Goal: Information Seeking & Learning: Find specific fact

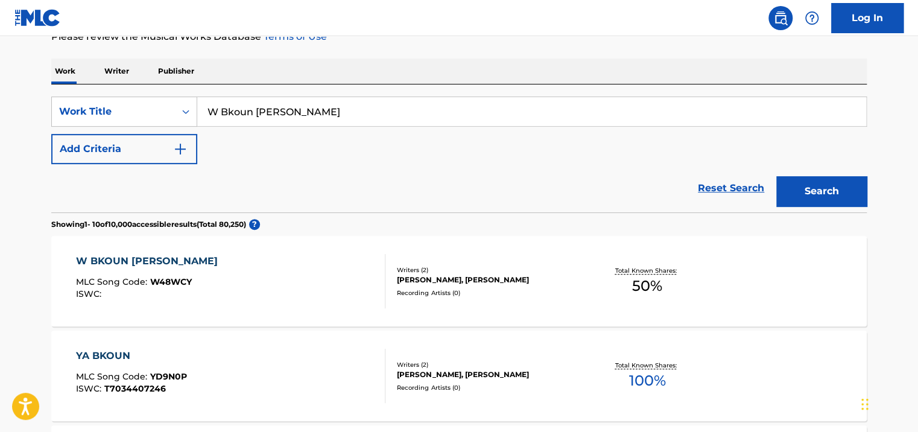
scroll to position [181, 0]
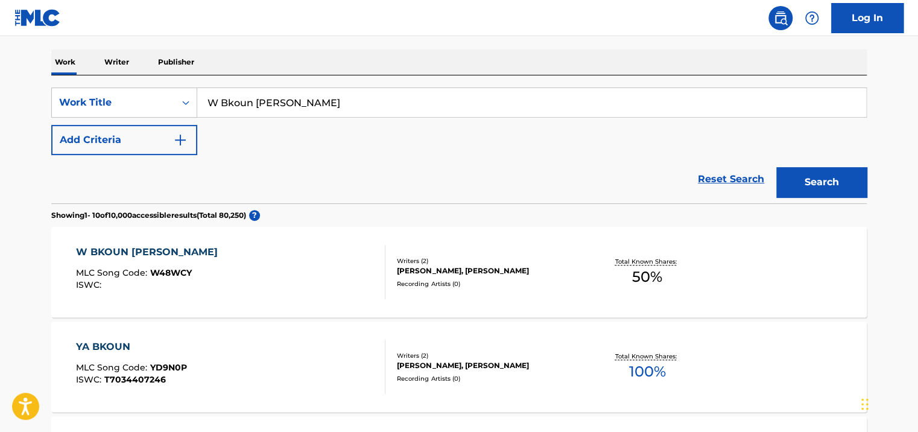
click at [535, 311] on div "W BKOUN [PERSON_NAME] MLC Song Code : W48WCY ISWC : Writers ( 2 ) [PERSON_NAME]…" at bounding box center [458, 272] width 815 height 90
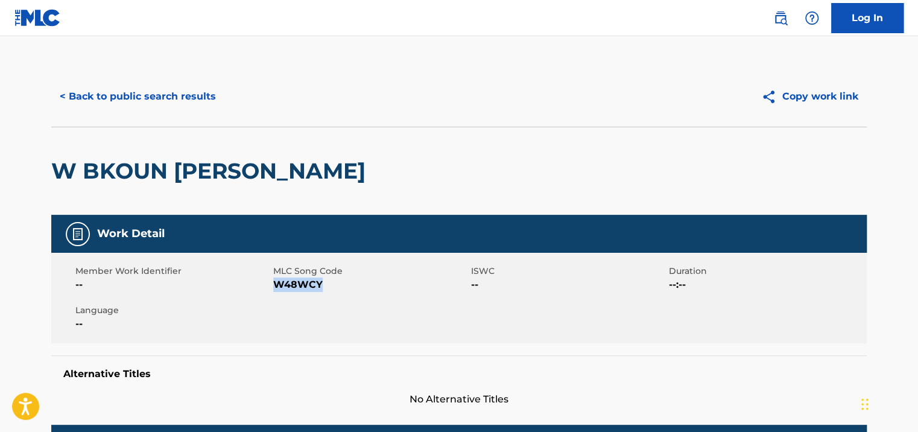
drag, startPoint x: 327, startPoint y: 282, endPoint x: 272, endPoint y: 289, distance: 54.7
click at [273, 289] on span "W48WCY" at bounding box center [370, 284] width 195 height 14
copy span "W48WCY"
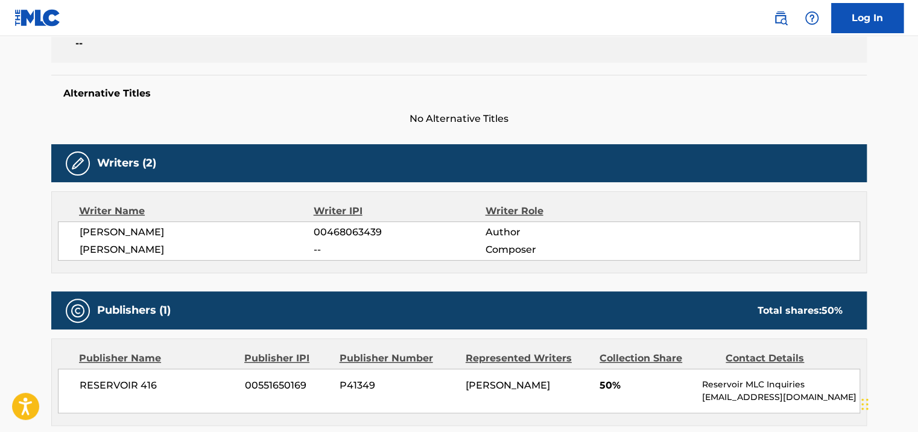
scroll to position [301, 0]
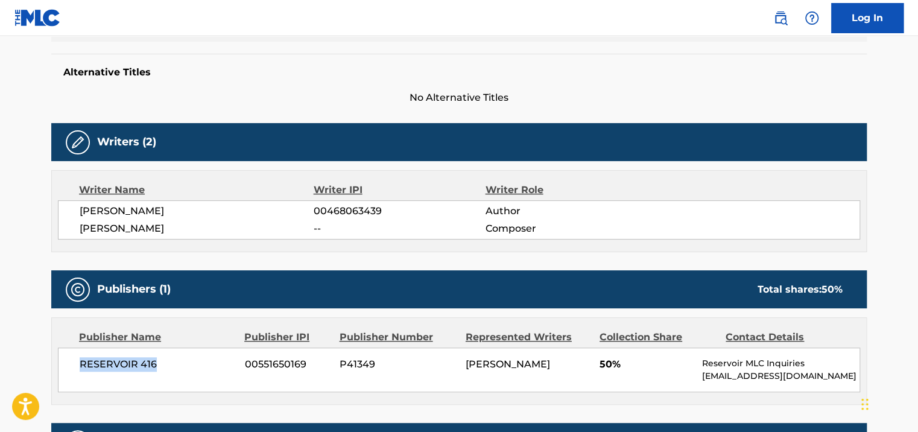
drag, startPoint x: 198, startPoint y: 371, endPoint x: 68, endPoint y: 367, distance: 130.3
click at [68, 367] on div "RESERVOIR 416 00551650169 P41349 [PERSON_NAME] 50% Reservoir MLC Inquiries [EMA…" at bounding box center [459, 369] width 802 height 45
copy span "RESERVOIR 416"
drag, startPoint x: 394, startPoint y: 206, endPoint x: 301, endPoint y: 203, distance: 92.9
click at [301, 204] on div "[PERSON_NAME] 00468063439 Author" at bounding box center [470, 211] width 780 height 14
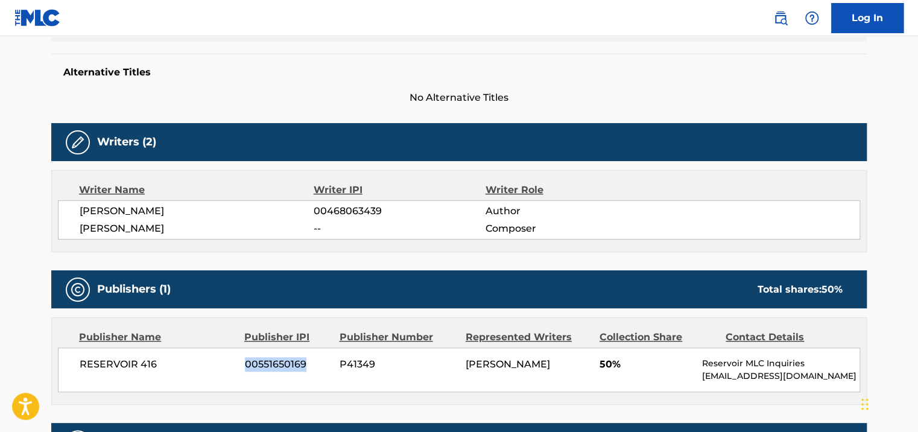
drag, startPoint x: 308, startPoint y: 365, endPoint x: 207, endPoint y: 363, distance: 100.7
click at [207, 363] on div "RESERVOIR 416 00551650169 P41349 [PERSON_NAME] 50% Reservoir MLC Inquiries [EMA…" at bounding box center [459, 369] width 802 height 45
copy div "00551650169"
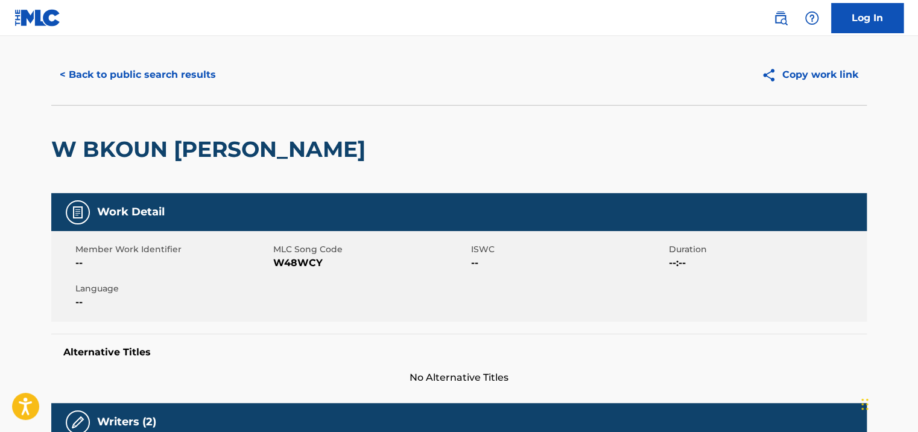
scroll to position [0, 0]
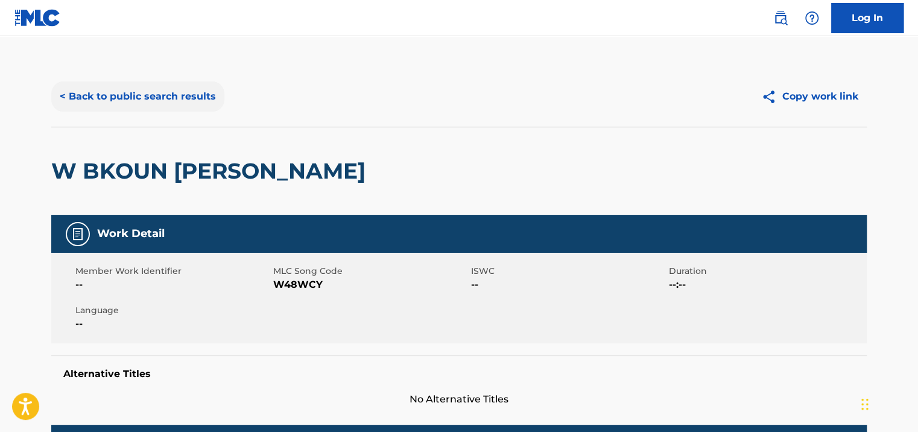
click at [155, 103] on button "< Back to public search results" at bounding box center [137, 96] width 173 height 30
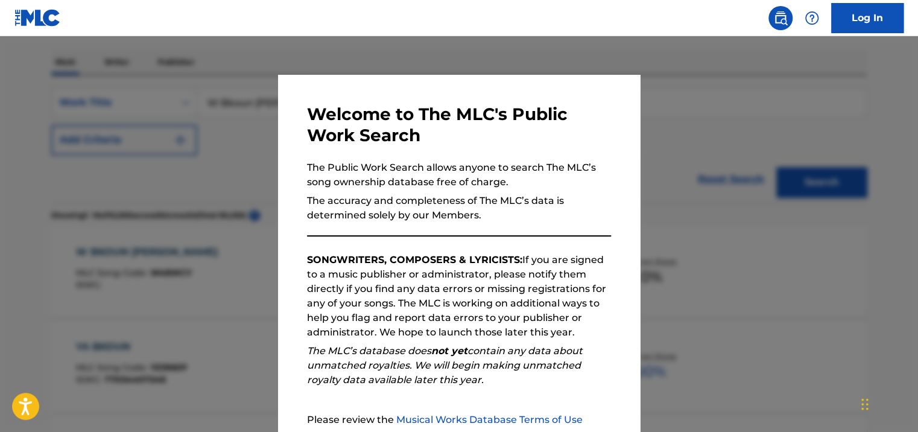
click at [245, 121] on div at bounding box center [459, 252] width 918 height 432
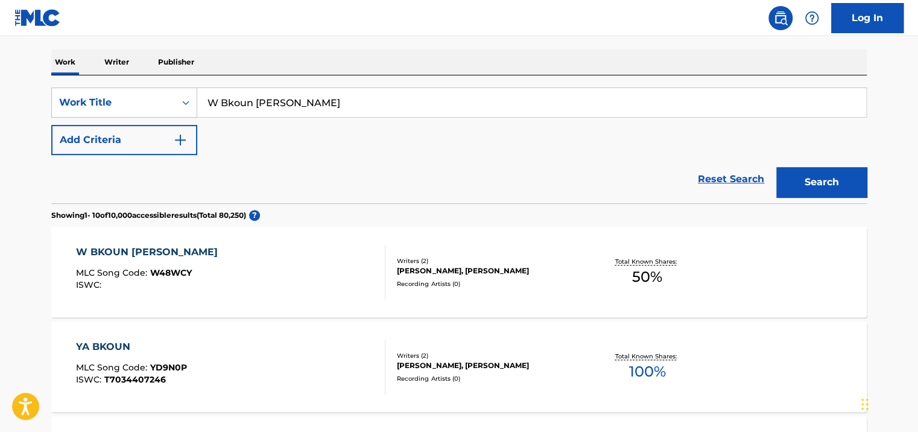
drag, startPoint x: 350, startPoint y: 95, endPoint x: 229, endPoint y: 95, distance: 120.6
click at [229, 95] on input "W Bkoun [PERSON_NAME]" at bounding box center [531, 102] width 669 height 29
type input "Wahyat el"
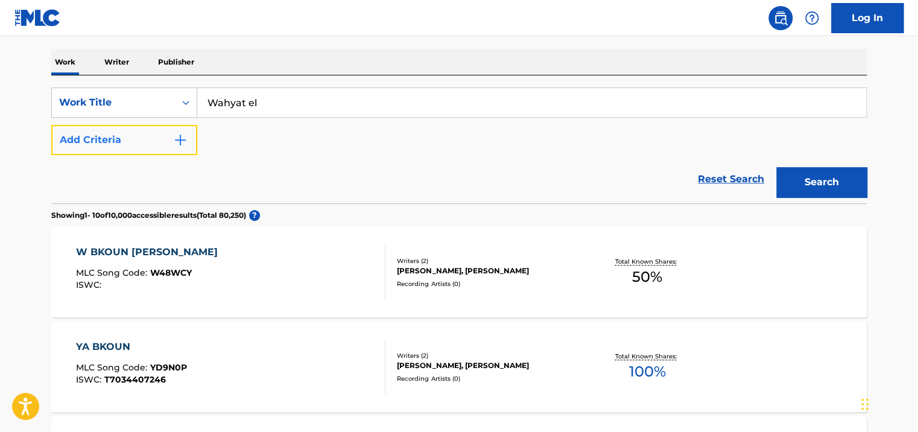
click at [142, 150] on button "Add Criteria" at bounding box center [124, 140] width 146 height 30
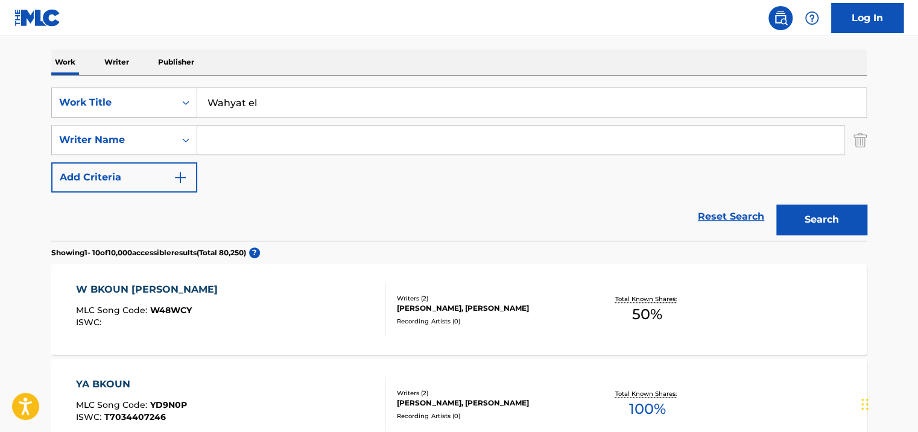
click at [265, 135] on input "Search Form" at bounding box center [520, 139] width 646 height 29
type input "[PERSON_NAME]"
click at [776, 204] on button "Search" at bounding box center [821, 219] width 90 height 30
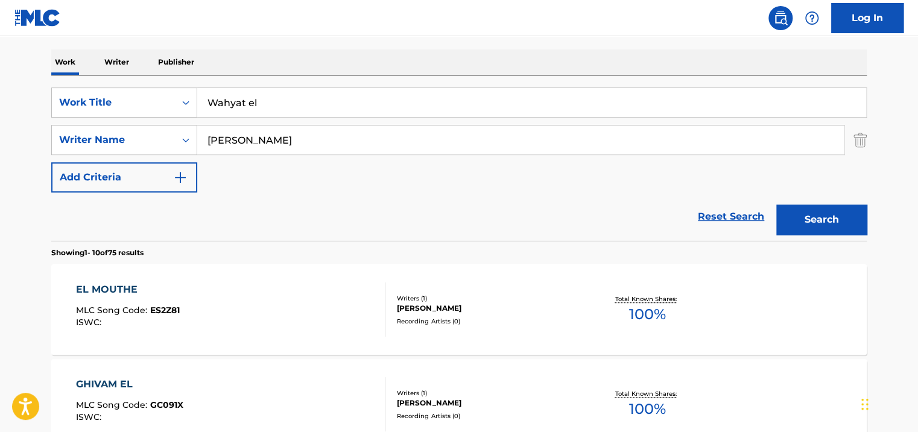
drag, startPoint x: 359, startPoint y: 106, endPoint x: 198, endPoint y: 104, distance: 160.4
click at [198, 104] on input "Wahyat el" at bounding box center [531, 102] width 669 height 29
click at [776, 204] on button "Search" at bounding box center [821, 219] width 90 height 30
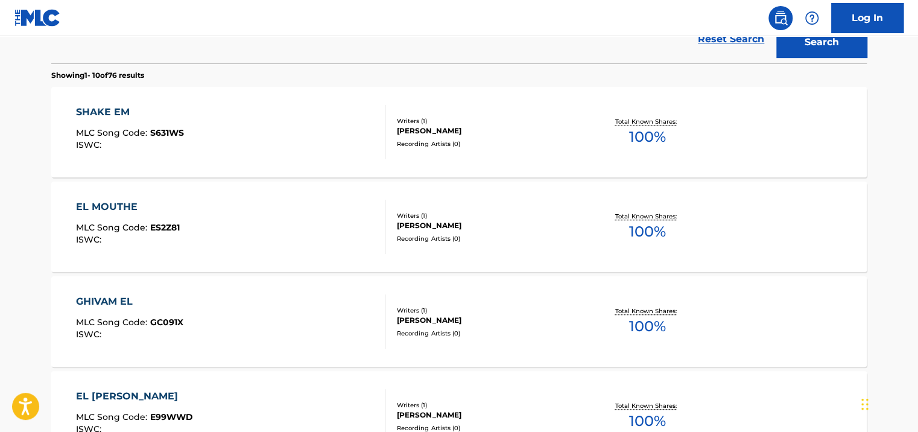
scroll to position [241, 0]
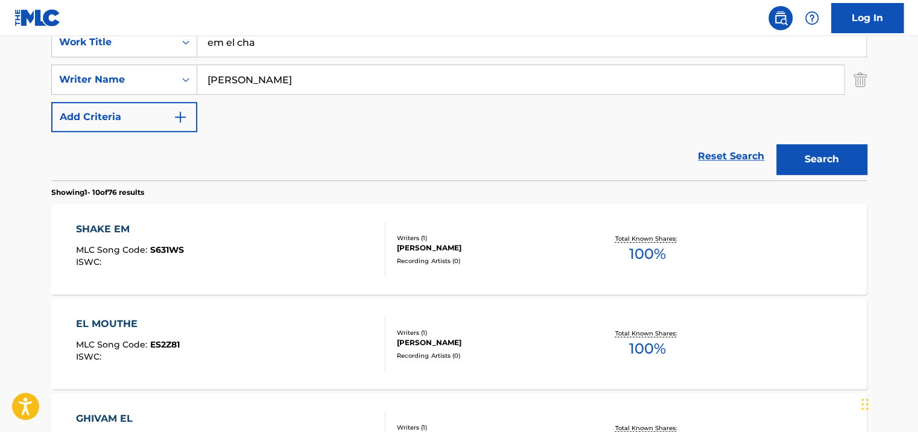
type input "em el cha"
click at [776, 144] on button "Search" at bounding box center [821, 159] width 90 height 30
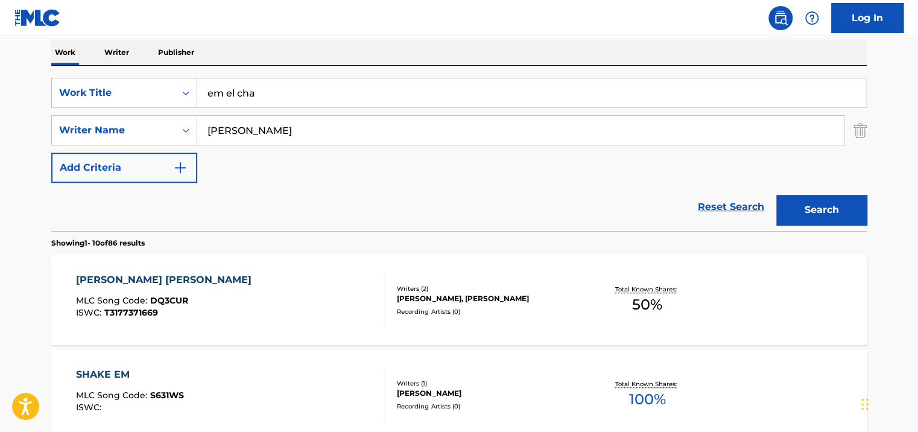
scroll to position [121, 0]
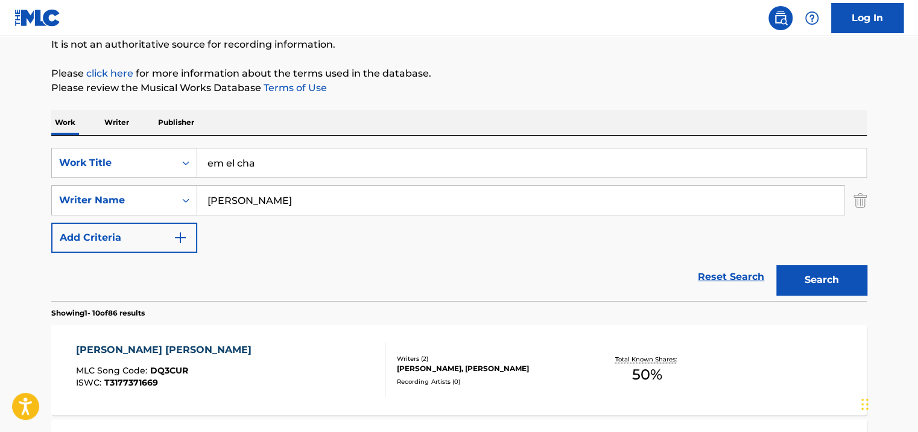
drag, startPoint x: 311, startPoint y: 164, endPoint x: 217, endPoint y: 164, distance: 94.0
click at [219, 164] on input "em el cha" at bounding box center [531, 162] width 669 height 29
click at [201, 164] on input "em el cha" at bounding box center [531, 162] width 669 height 29
drag, startPoint x: 598, startPoint y: 156, endPoint x: 188, endPoint y: 157, distance: 410.0
click at [188, 157] on div "SearchWithCriteria97703a66-1a4a-4090-aa3c-729079f3566e Work Title em el cha" at bounding box center [458, 163] width 815 height 30
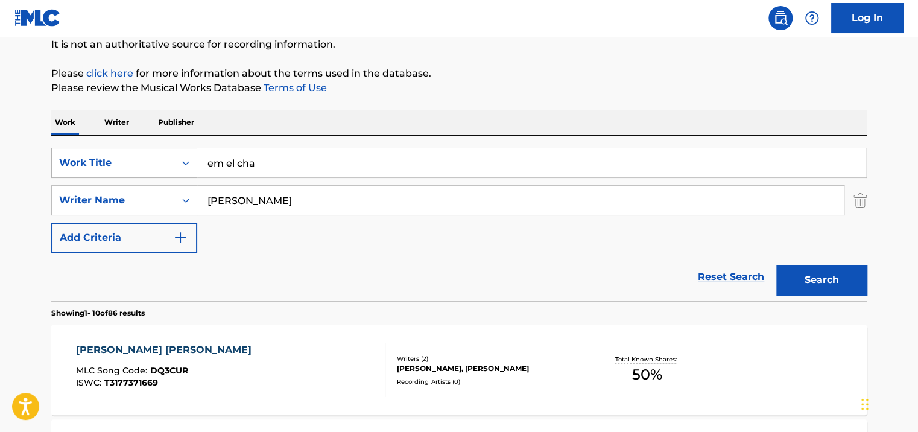
click at [188, 157] on icon "Search Form" at bounding box center [186, 163] width 12 height 12
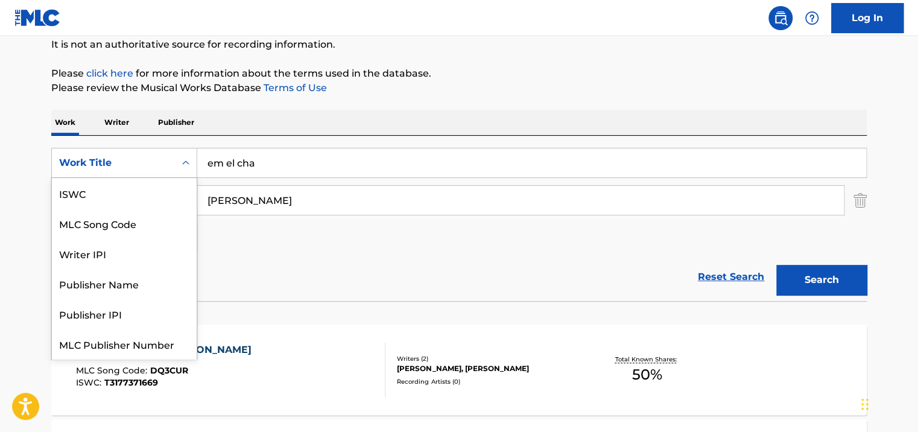
scroll to position [30, 0]
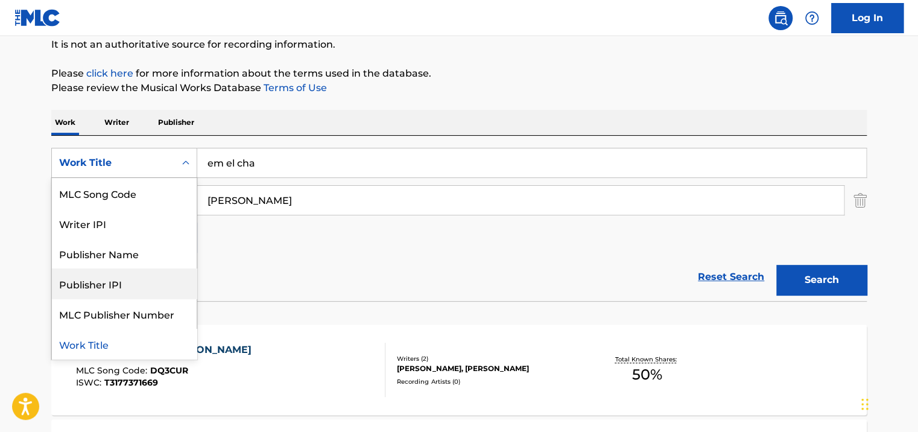
click at [295, 163] on input "em el cha" at bounding box center [531, 162] width 669 height 29
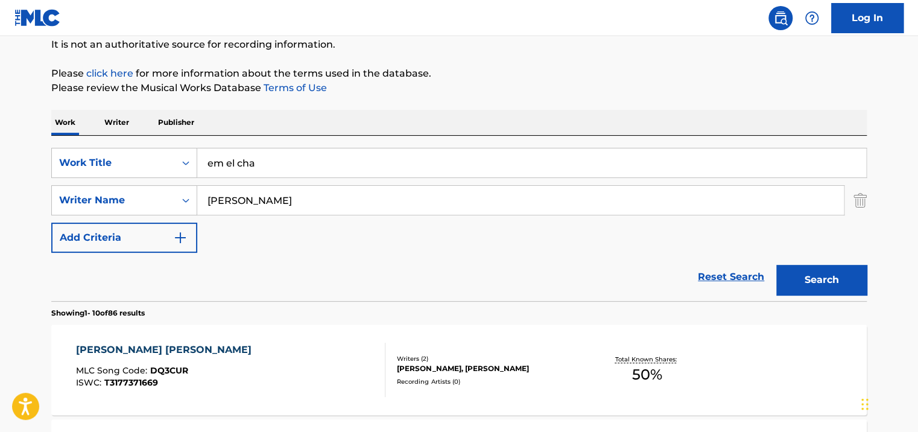
drag, startPoint x: 277, startPoint y: 162, endPoint x: 216, endPoint y: 161, distance: 61.5
click at [217, 161] on input "em el cha" at bounding box center [531, 162] width 669 height 29
click at [216, 161] on input "em el cha" at bounding box center [531, 162] width 669 height 29
drag, startPoint x: 251, startPoint y: 162, endPoint x: 230, endPoint y: 161, distance: 20.5
click at [230, 161] on input "em el cha" at bounding box center [531, 162] width 669 height 29
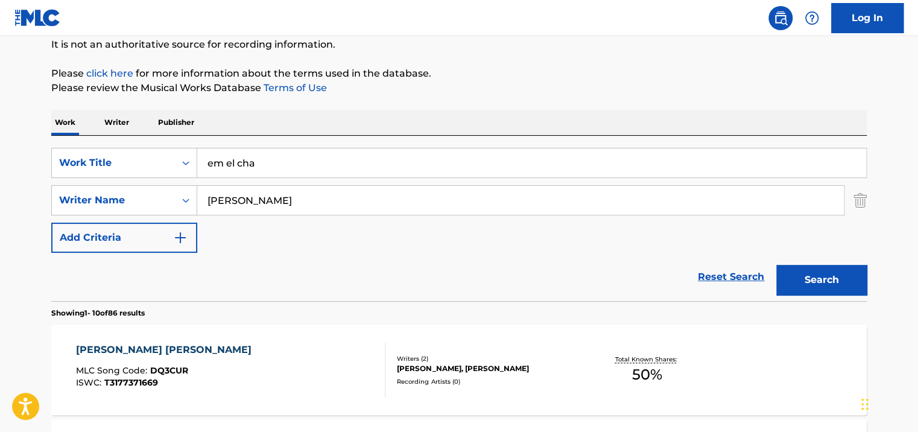
drag, startPoint x: 261, startPoint y: 160, endPoint x: 215, endPoint y: 160, distance: 46.4
click at [215, 160] on input "em el cha" at bounding box center [531, 162] width 669 height 29
type input "entisar"
click at [776, 265] on button "Search" at bounding box center [821, 280] width 90 height 30
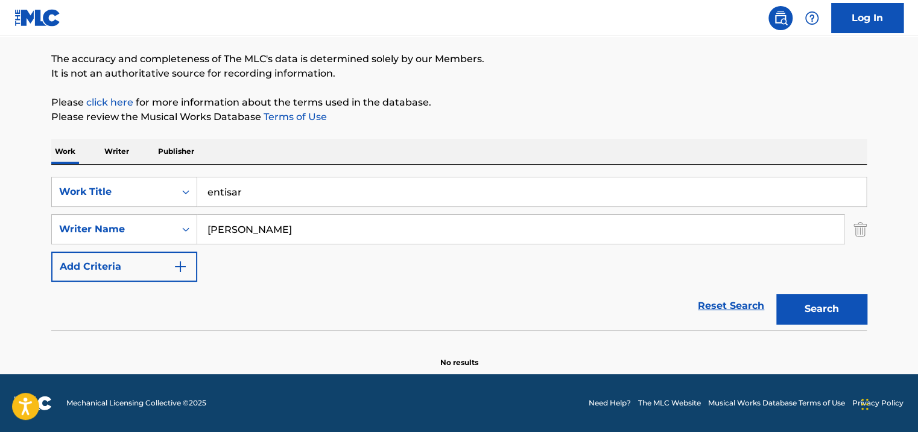
scroll to position [92, 0]
drag, startPoint x: 292, startPoint y: 198, endPoint x: 188, endPoint y: 186, distance: 104.9
click at [190, 187] on div "SearchWithCriteria97703a66-1a4a-4090-aa3c-729079f3566e Work Title entisar" at bounding box center [458, 192] width 815 height 30
click at [188, 186] on icon "Search Form" at bounding box center [186, 192] width 12 height 12
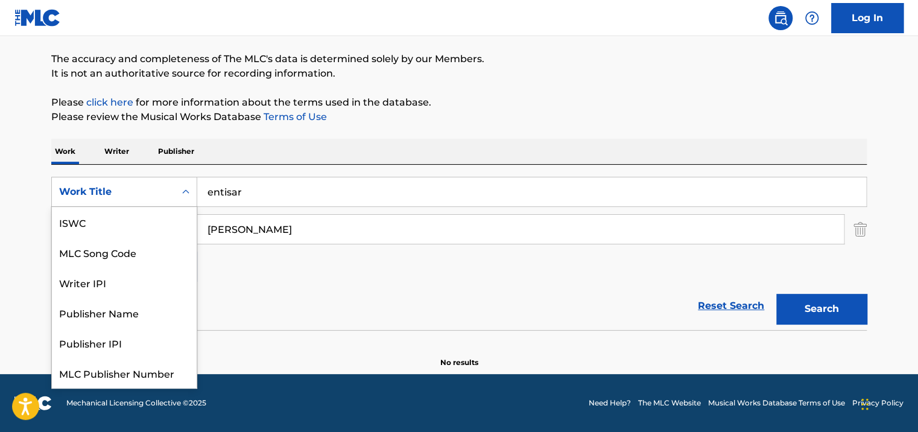
scroll to position [30, 0]
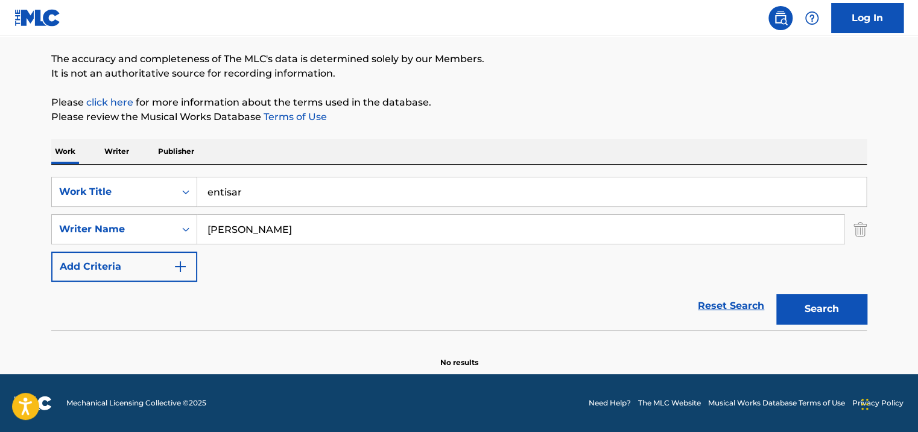
drag, startPoint x: 241, startPoint y: 195, endPoint x: 211, endPoint y: 192, distance: 30.3
click at [211, 192] on input "entisar" at bounding box center [531, 191] width 669 height 29
click at [211, 191] on input "ntisar" at bounding box center [531, 191] width 669 height 29
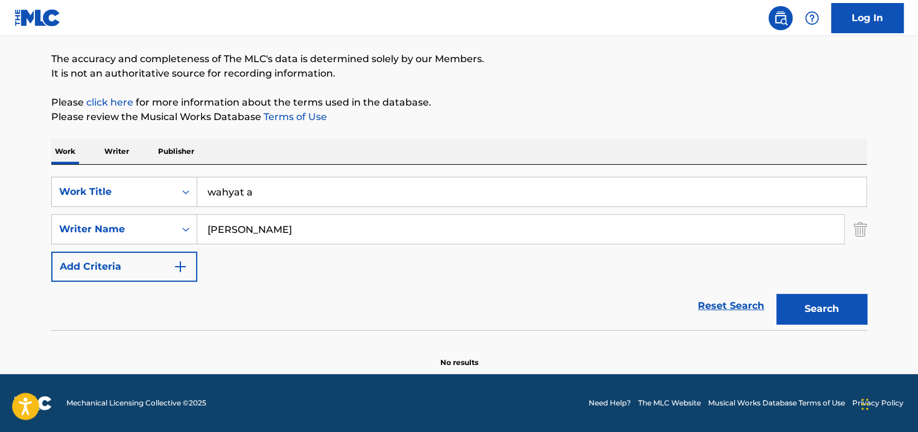
click at [776, 294] on button "Search" at bounding box center [821, 309] width 90 height 30
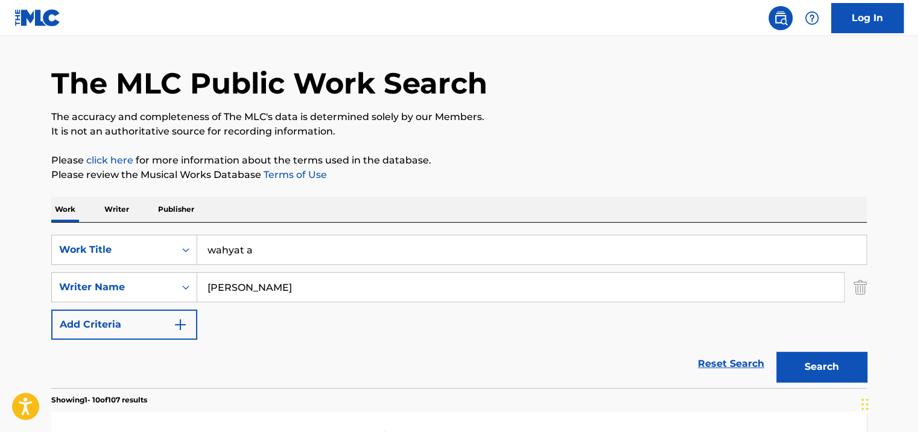
scroll to position [0, 0]
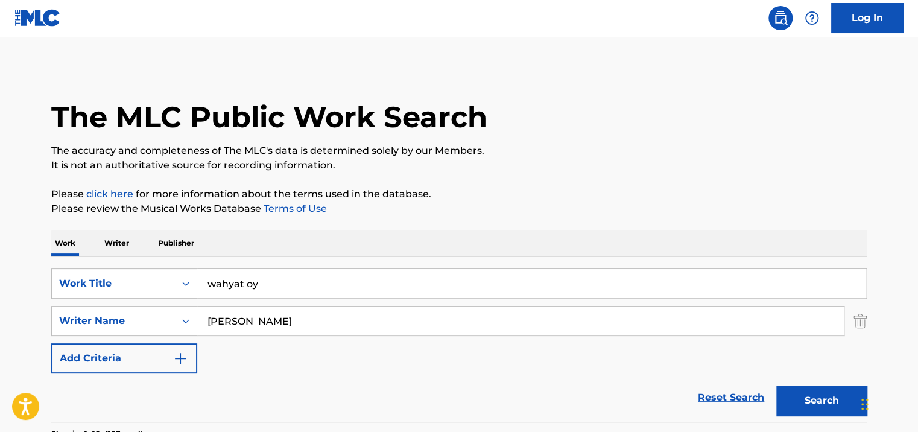
type input "wahyat oy"
click at [776, 385] on button "Search" at bounding box center [821, 400] width 90 height 30
drag, startPoint x: 271, startPoint y: 271, endPoint x: 168, endPoint y: 269, distance: 103.1
click at [168, 269] on div "SearchWithCriteria97703a66-1a4a-4090-aa3c-729079f3566e Work Title wahyat oy" at bounding box center [458, 283] width 815 height 30
click at [168, 269] on div "Work Title" at bounding box center [124, 283] width 146 height 30
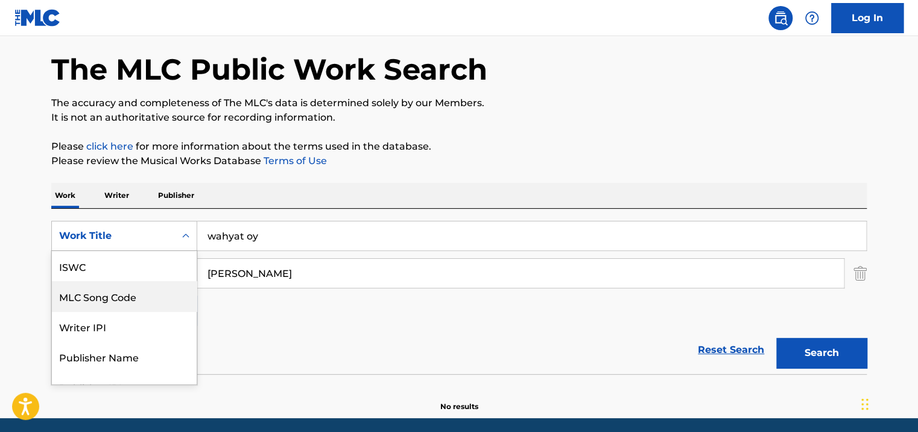
scroll to position [30, 0]
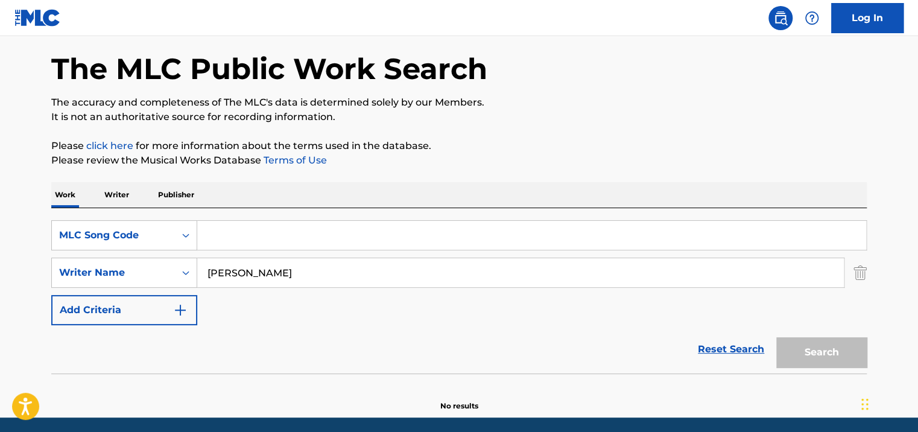
click at [683, 233] on input "Search Form" at bounding box center [531, 235] width 669 height 29
click at [776, 337] on button "Search" at bounding box center [821, 352] width 90 height 30
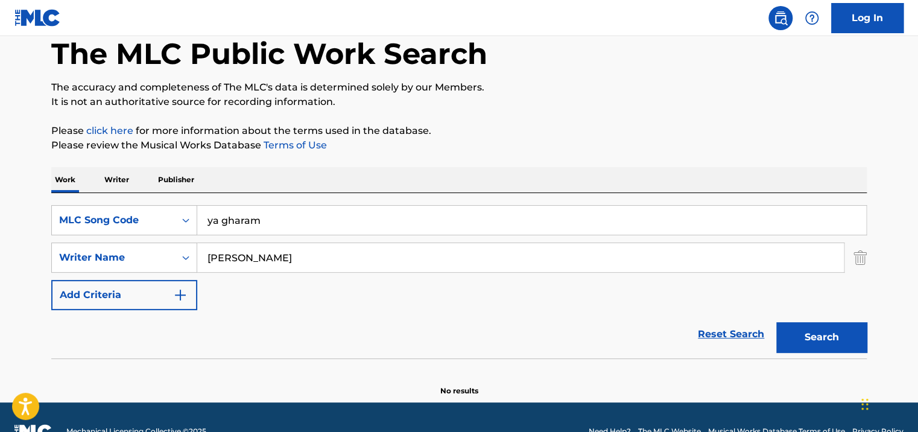
scroll to position [92, 0]
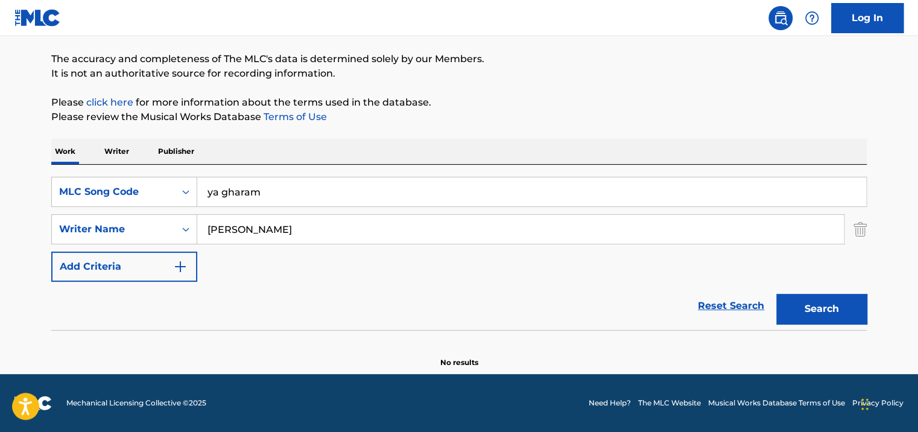
drag, startPoint x: 326, startPoint y: 192, endPoint x: 221, endPoint y: 188, distance: 104.4
click at [221, 188] on input "ya gharam" at bounding box center [531, 191] width 669 height 29
click at [776, 294] on button "Search" at bounding box center [821, 309] width 90 height 30
drag, startPoint x: 283, startPoint y: 195, endPoint x: 215, endPoint y: 195, distance: 68.7
click at [215, 195] on input "ya jazaer" at bounding box center [531, 191] width 669 height 29
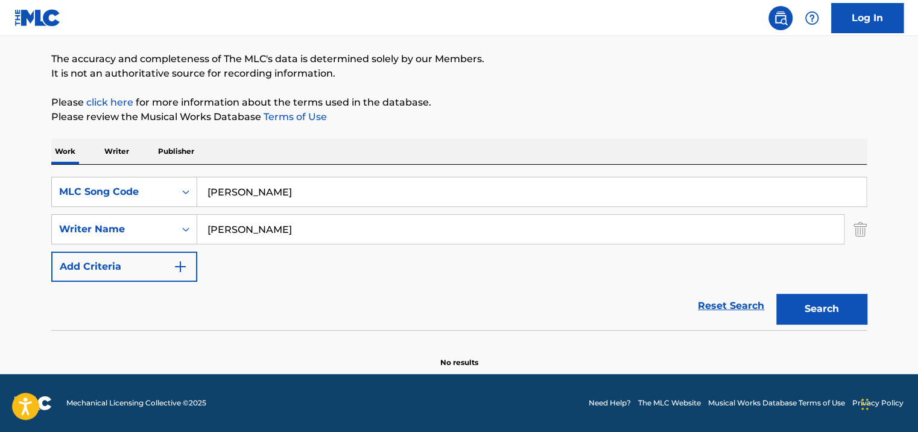
click at [776, 294] on button "Search" at bounding box center [821, 309] width 90 height 30
click at [219, 191] on input "[PERSON_NAME]" at bounding box center [531, 191] width 669 height 29
click at [776, 294] on button "Search" at bounding box center [821, 309] width 90 height 30
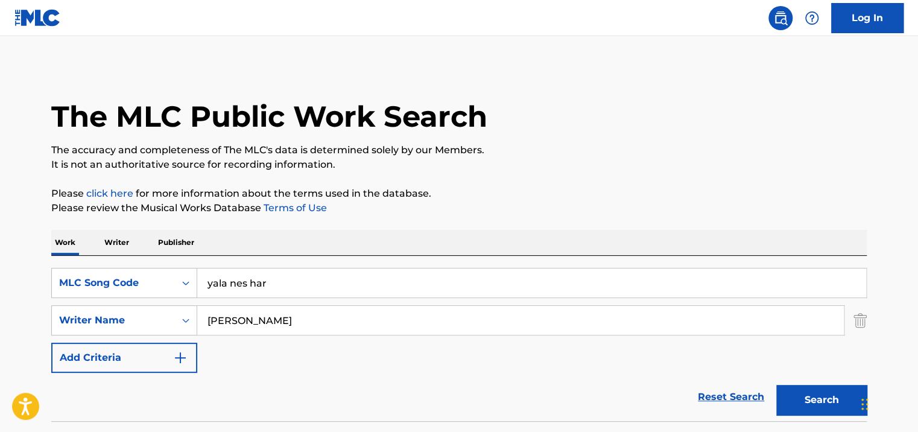
scroll to position [0, 0]
drag, startPoint x: 294, startPoint y: 280, endPoint x: 222, endPoint y: 288, distance: 71.6
click at [222, 288] on input "yala nes har" at bounding box center [531, 283] width 669 height 29
click at [776, 385] on button "Search" at bounding box center [821, 400] width 90 height 30
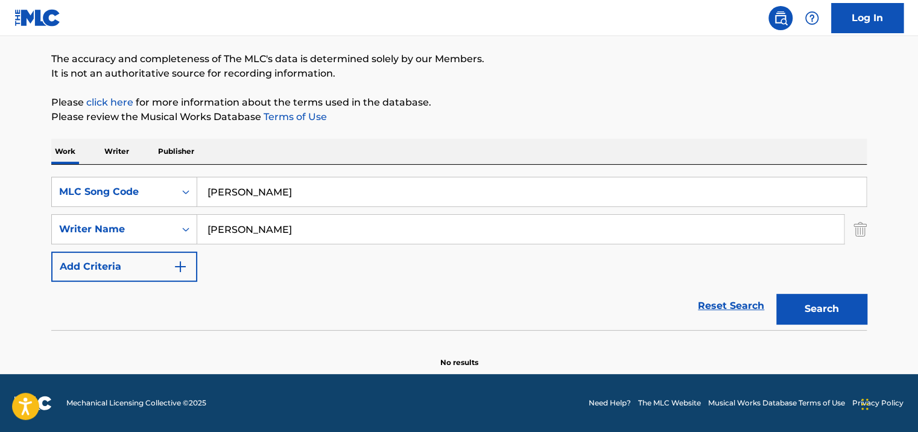
click at [221, 193] on input "[PERSON_NAME]" at bounding box center [531, 191] width 669 height 29
click at [776, 294] on button "Search" at bounding box center [821, 309] width 90 height 30
drag, startPoint x: 300, startPoint y: 199, endPoint x: 219, endPoint y: 197, distance: 80.2
click at [219, 197] on input "[PERSON_NAME]" at bounding box center [531, 191] width 669 height 29
click at [860, 229] on img "Search Form" at bounding box center [859, 229] width 13 height 30
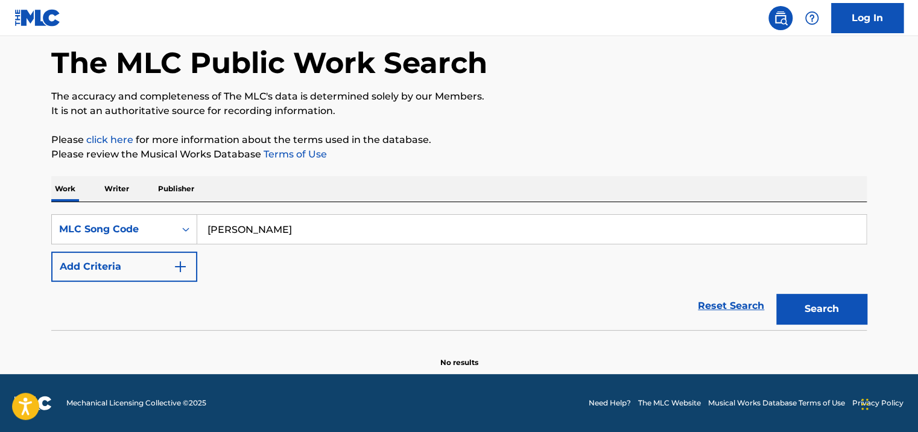
scroll to position [54, 0]
click at [268, 221] on input "[PERSON_NAME]" at bounding box center [531, 229] width 669 height 29
paste input "Ysouffou Haki"
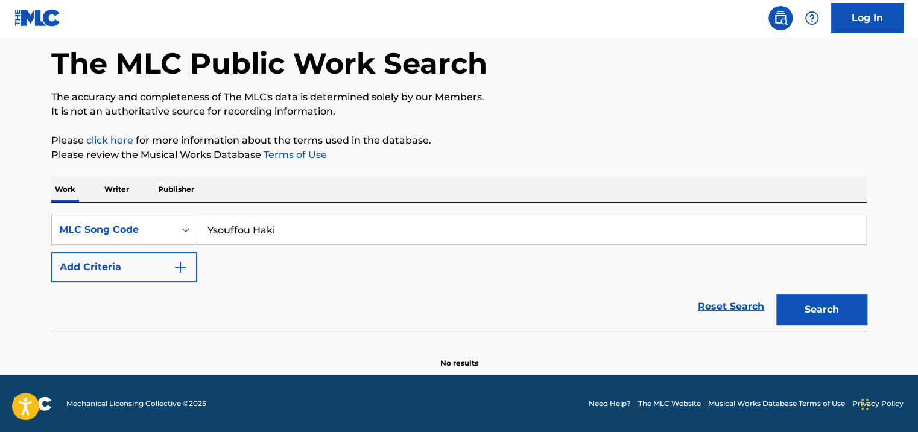
click at [776, 294] on button "Search" at bounding box center [821, 309] width 90 height 30
click at [275, 227] on input "Ysouffou Haki" at bounding box center [531, 229] width 669 height 29
click at [776, 294] on button "Search" at bounding box center [821, 309] width 90 height 30
click at [224, 224] on input "Ysouffou Haki" at bounding box center [531, 229] width 669 height 29
type input "Ysoffou Haki"
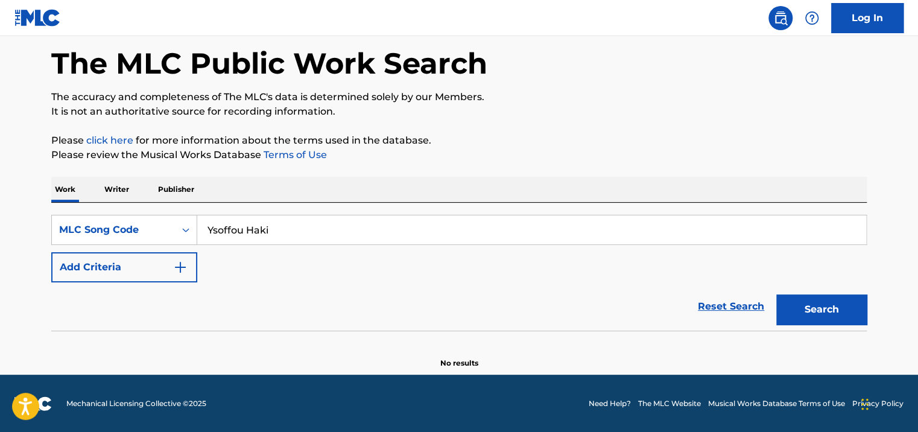
click at [776, 294] on button "Search" at bounding box center [821, 309] width 90 height 30
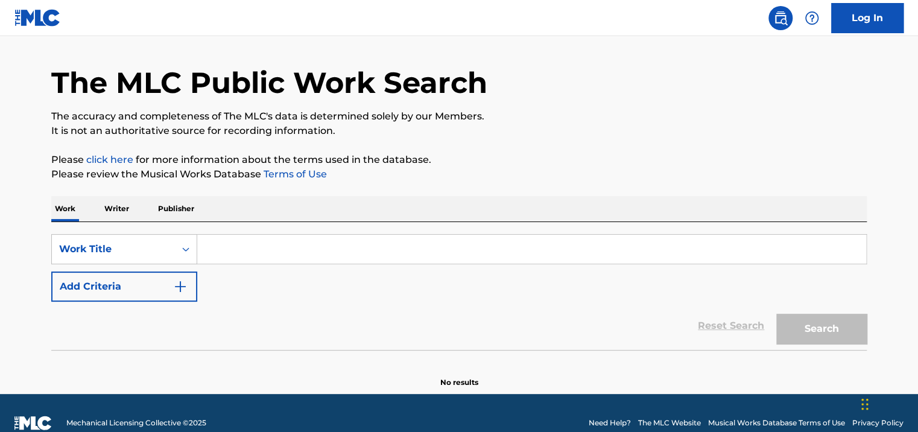
scroll to position [54, 0]
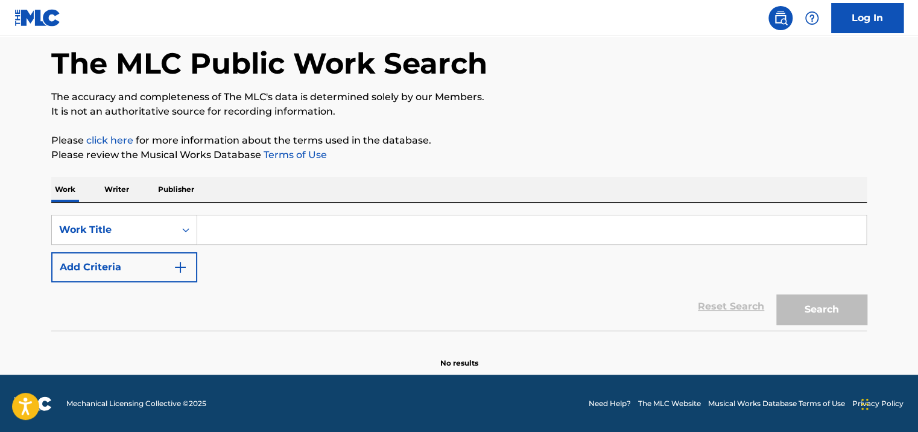
paste input "Ysouffou Haki"
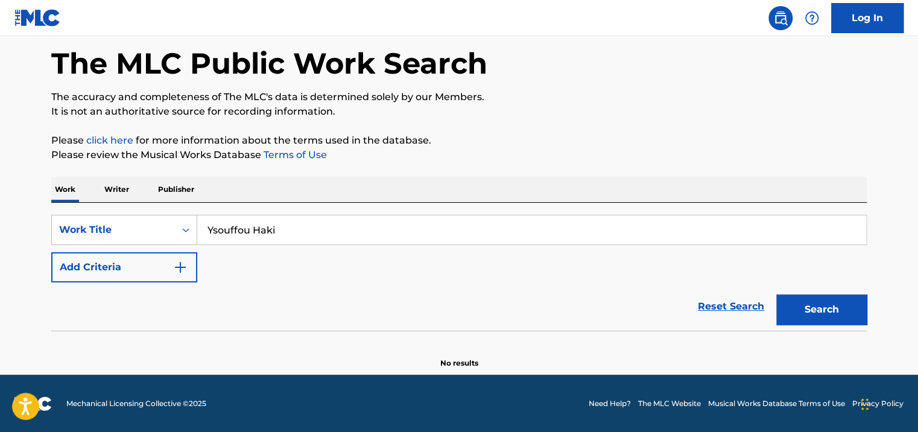
click at [232, 234] on input "Ysouffou Haki" at bounding box center [531, 229] width 669 height 29
click at [776, 294] on button "Search" at bounding box center [821, 309] width 90 height 30
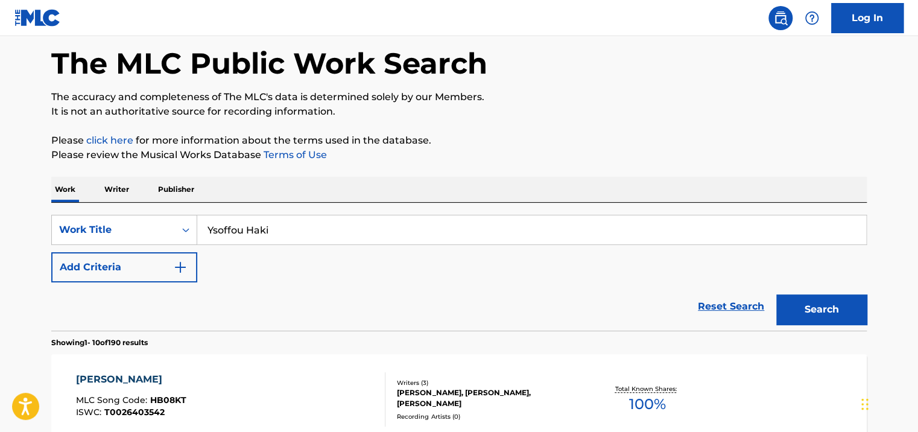
drag, startPoint x: 315, startPoint y: 227, endPoint x: 171, endPoint y: 246, distance: 145.4
click at [171, 246] on div "SearchWithCriteria3c5eb1ce-534f-4c28-8f36-f178a4d5fbed Work Title Ysoffou Haki …" at bounding box center [458, 249] width 815 height 68
click at [776, 294] on button "Search" at bounding box center [821, 309] width 90 height 30
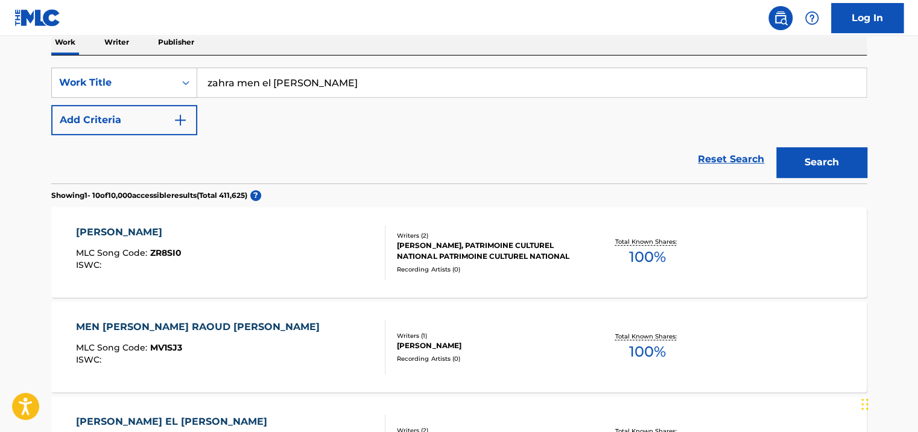
scroll to position [0, 0]
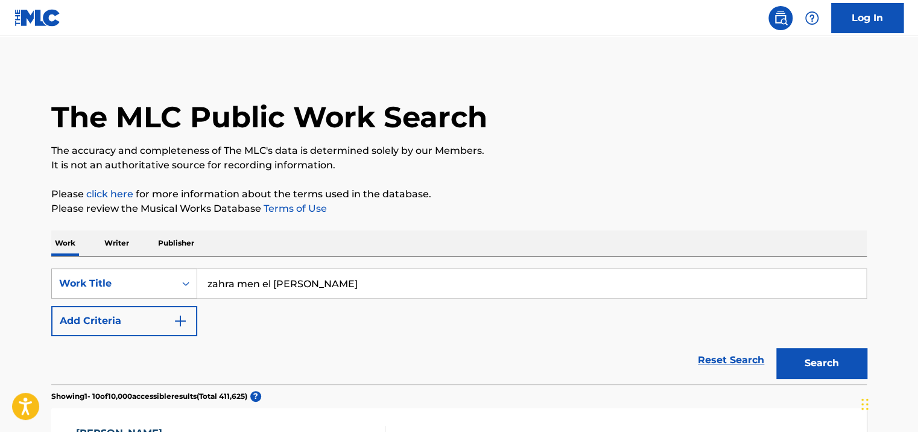
drag, startPoint x: 354, startPoint y: 282, endPoint x: 145, endPoint y: 281, distance: 209.8
click at [145, 281] on div "SearchWithCriteria3c5eb1ce-534f-4c28-8f36-f178a4d5fbed Work Title zahra men el …" at bounding box center [458, 283] width 815 height 30
click at [776, 348] on button "Search" at bounding box center [821, 363] width 90 height 30
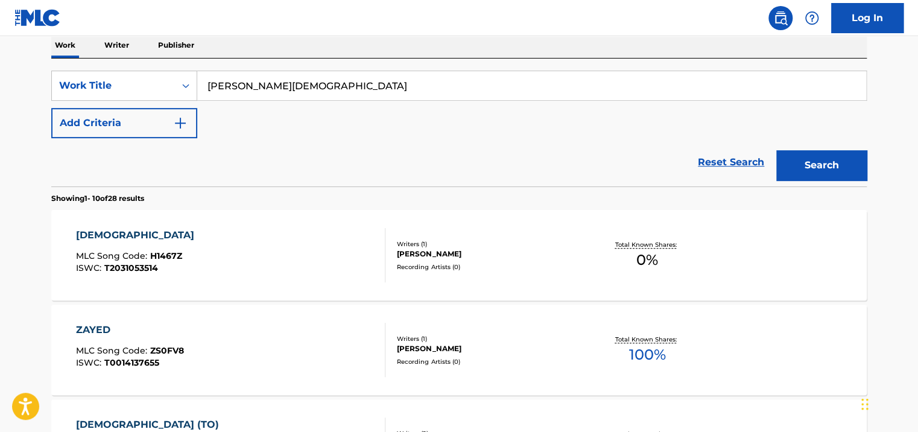
scroll to position [93, 0]
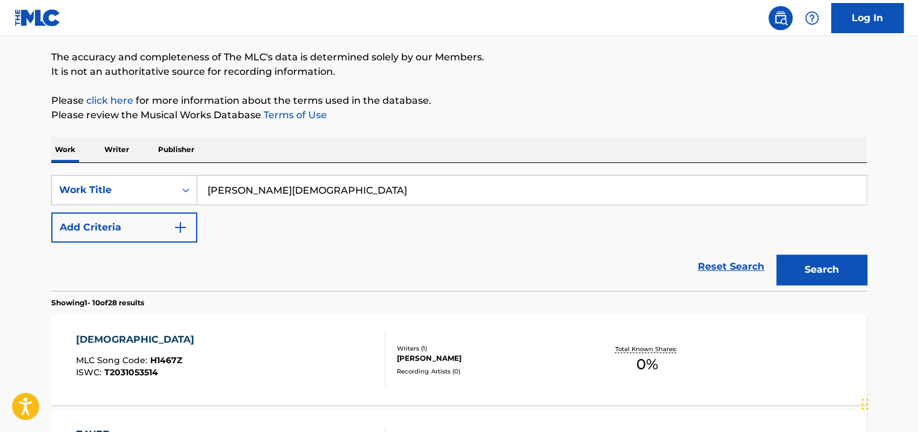
click at [238, 185] on input "zayed halaki" at bounding box center [531, 189] width 669 height 29
type input "zayed 7alaki"
click at [776, 254] on button "Search" at bounding box center [821, 269] width 90 height 30
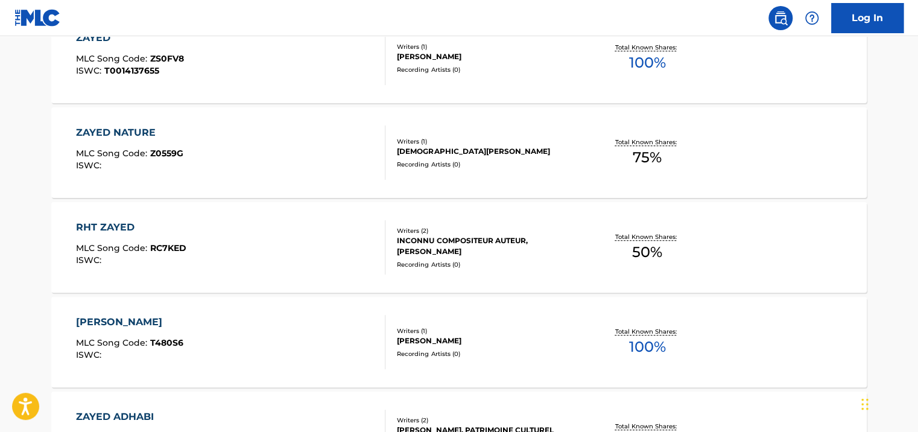
scroll to position [576, 0]
